Goal: Navigation & Orientation: Find specific page/section

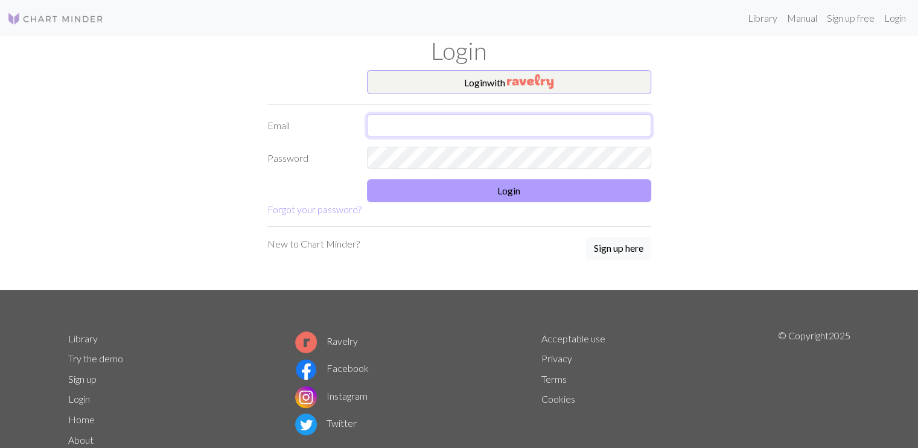
type input "[EMAIL_ADDRESS][DOMAIN_NAME]"
click at [444, 184] on button "Login" at bounding box center [509, 190] width 284 height 23
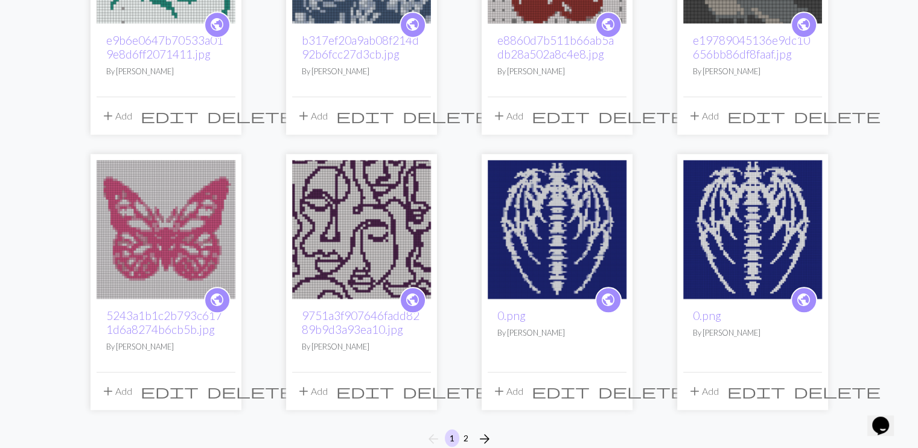
scroll to position [880, 0]
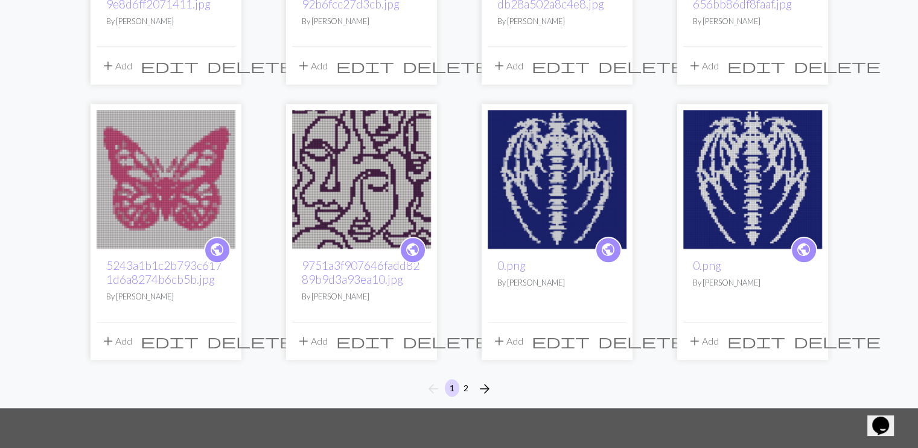
click at [700, 192] on img at bounding box center [752, 179] width 139 height 139
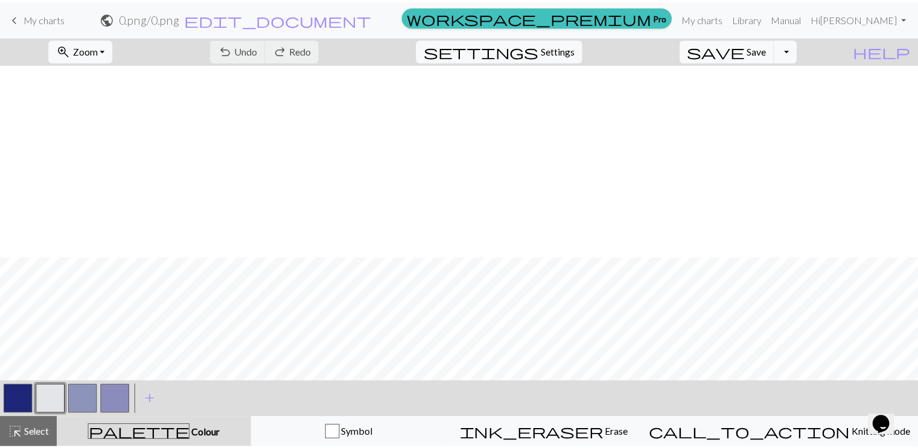
scroll to position [398, 0]
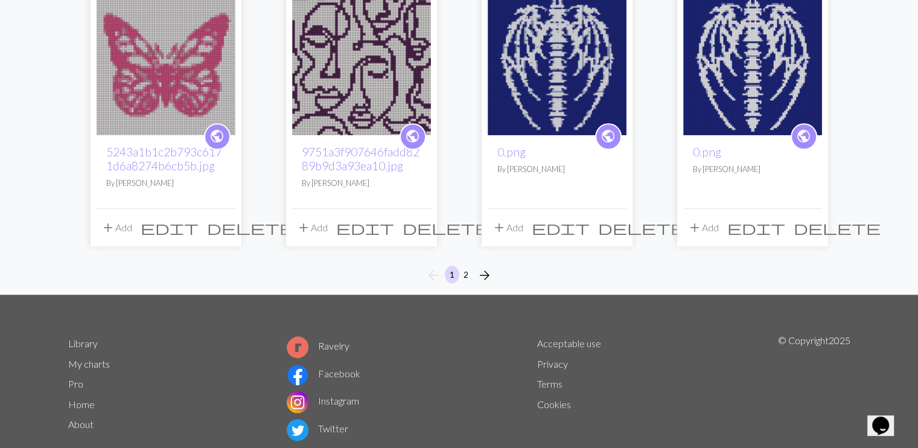
scroll to position [1026, 0]
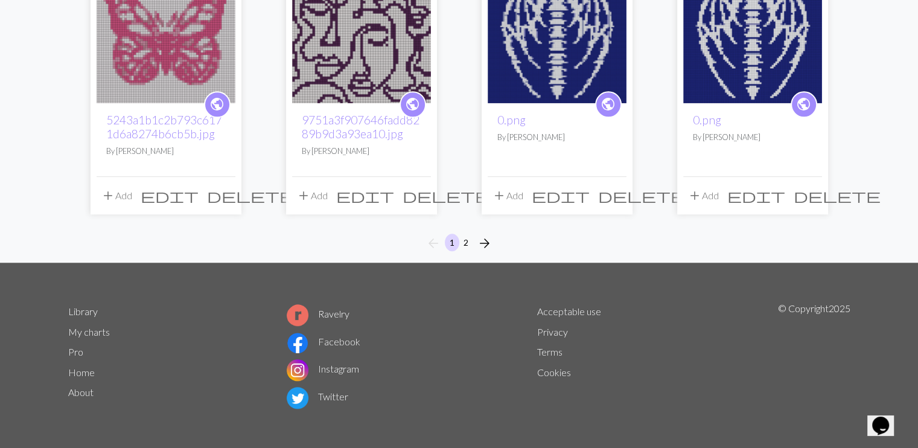
click at [546, 94] on img at bounding box center [557, 33] width 139 height 139
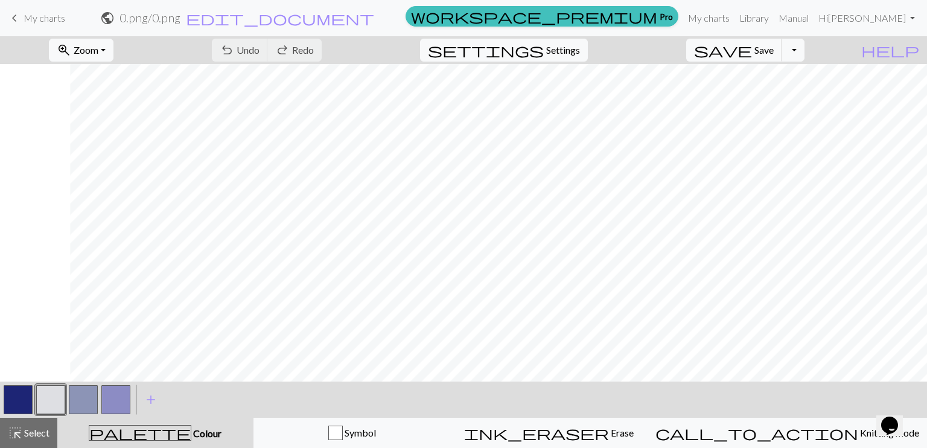
scroll to position [0, 153]
